Goal: Obtain resource: Download file/media

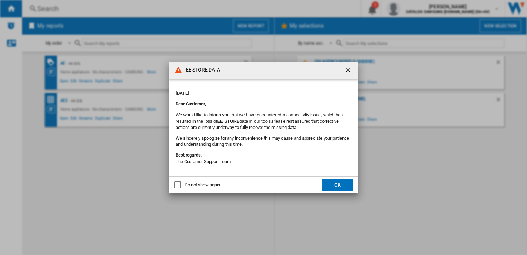
click at [338, 182] on button "OK" at bounding box center [338, 184] width 30 height 12
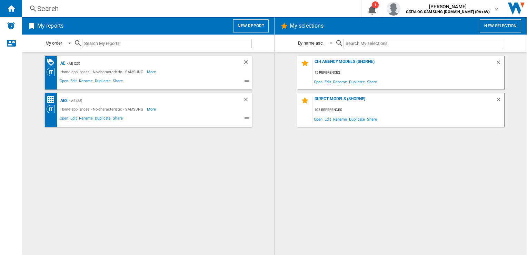
click at [250, 28] on button "New report" at bounding box center [251, 25] width 36 height 13
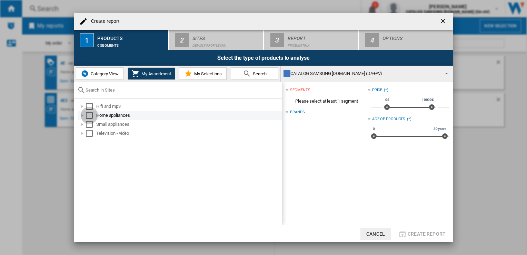
click at [91, 115] on div "Select" at bounding box center [89, 115] width 7 height 7
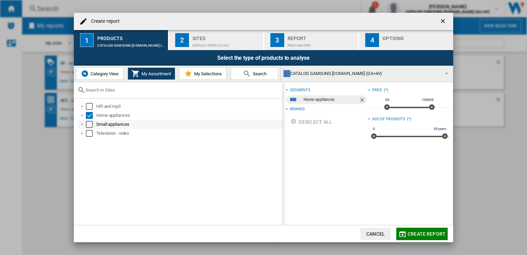
click at [91, 125] on div "Select" at bounding box center [89, 124] width 7 height 7
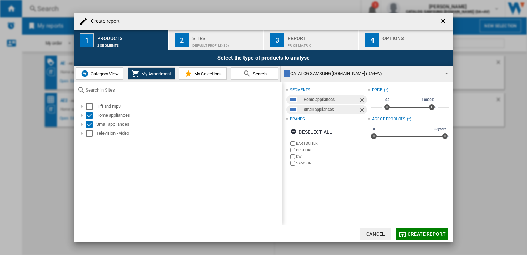
click at [425, 235] on span "Create report" at bounding box center [427, 234] width 38 height 6
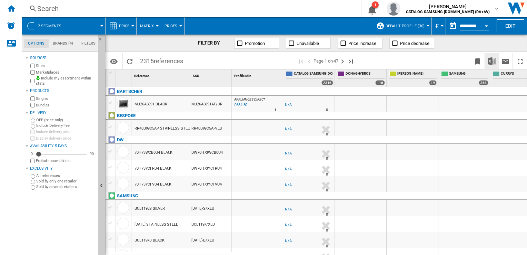
click at [491, 63] on img "Download in Excel" at bounding box center [492, 61] width 8 height 8
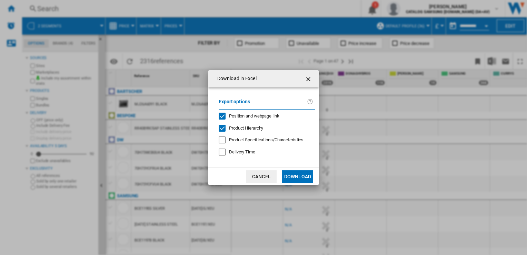
click at [297, 175] on button "Download" at bounding box center [297, 176] width 31 height 12
